Goal: Task Accomplishment & Management: Manage account settings

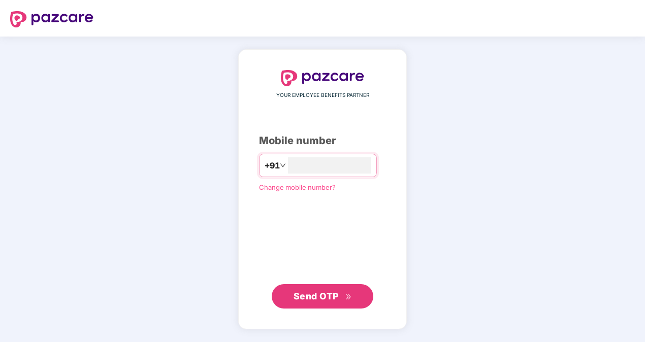
type input "**********"
click at [191, 243] on div "**********" at bounding box center [322, 190] width 645 height 306
click at [316, 305] on button "Send OTP" at bounding box center [323, 296] width 102 height 24
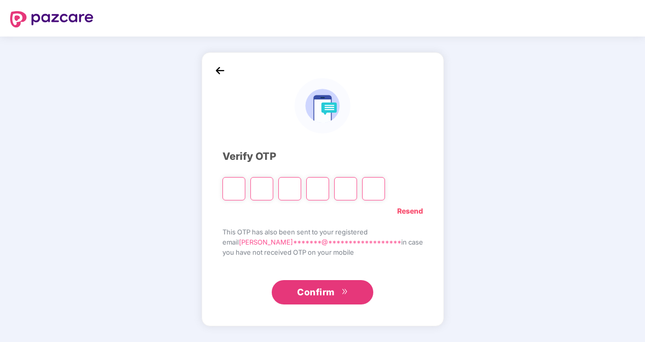
type input "*"
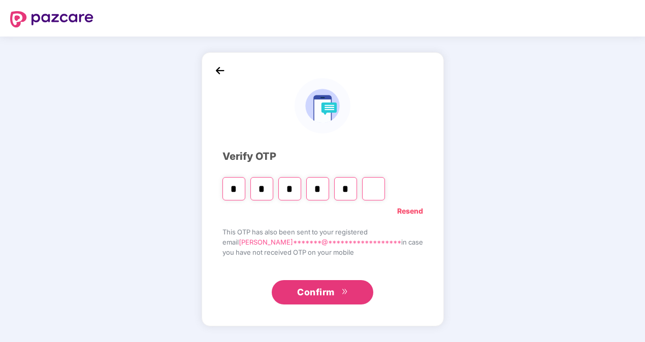
type input "*"
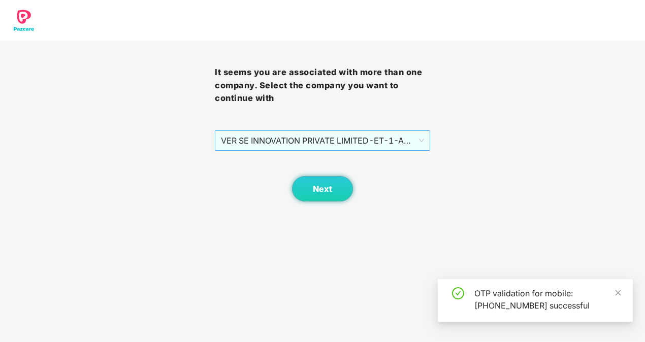
click at [373, 133] on span "VER SE INNOVATION PRIVATE LIMITED - ET-1 - ADMIN" at bounding box center [322, 140] width 203 height 19
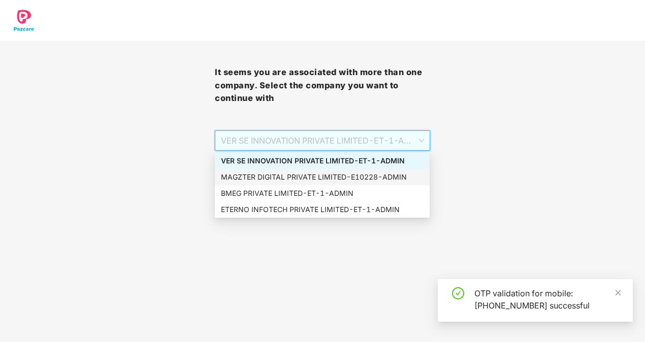
click at [271, 176] on div "MAGZTER DIGITAL PRIVATE LIMITED - E10228 - ADMIN" at bounding box center [322, 177] width 203 height 11
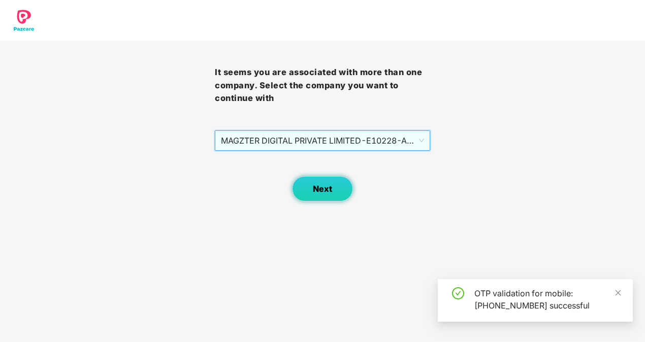
click at [310, 191] on button "Next" at bounding box center [322, 188] width 61 height 25
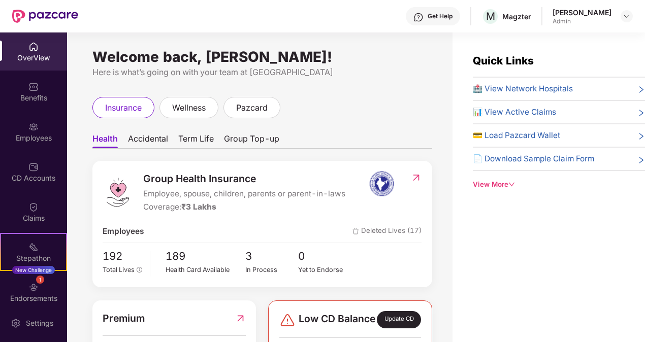
scroll to position [89, 0]
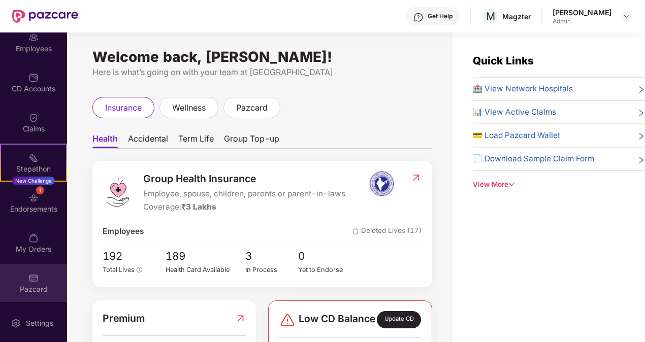
click at [31, 283] on img at bounding box center [33, 278] width 10 height 10
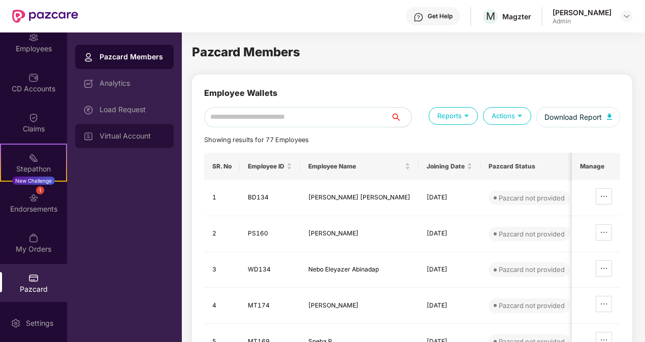
click at [123, 137] on div "Virtual Account" at bounding box center [132, 136] width 66 height 8
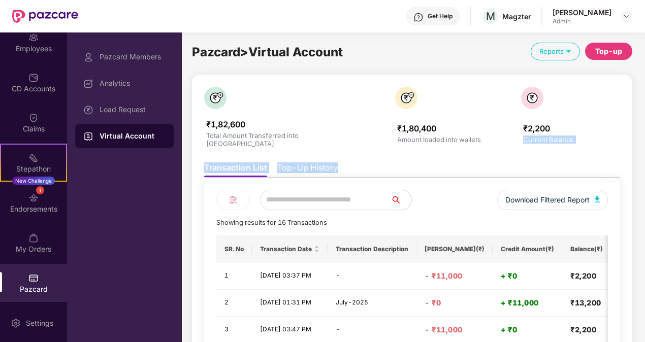
drag, startPoint x: 642, startPoint y: 121, endPoint x: 645, endPoint y: 145, distance: 24.6
click at [644, 145] on html "Get Help M Magzter Bodapati Syamkumar Admin OverView Benefits Employees CD Acco…" at bounding box center [322, 171] width 645 height 342
click at [624, 17] on img at bounding box center [626, 16] width 8 height 8
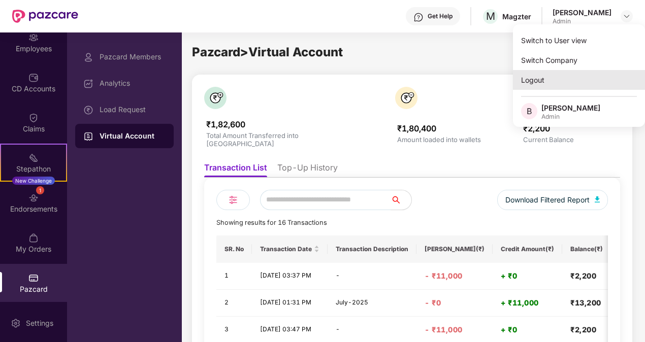
click at [556, 83] on div "Logout" at bounding box center [579, 80] width 132 height 20
